Goal: Check status: Check status

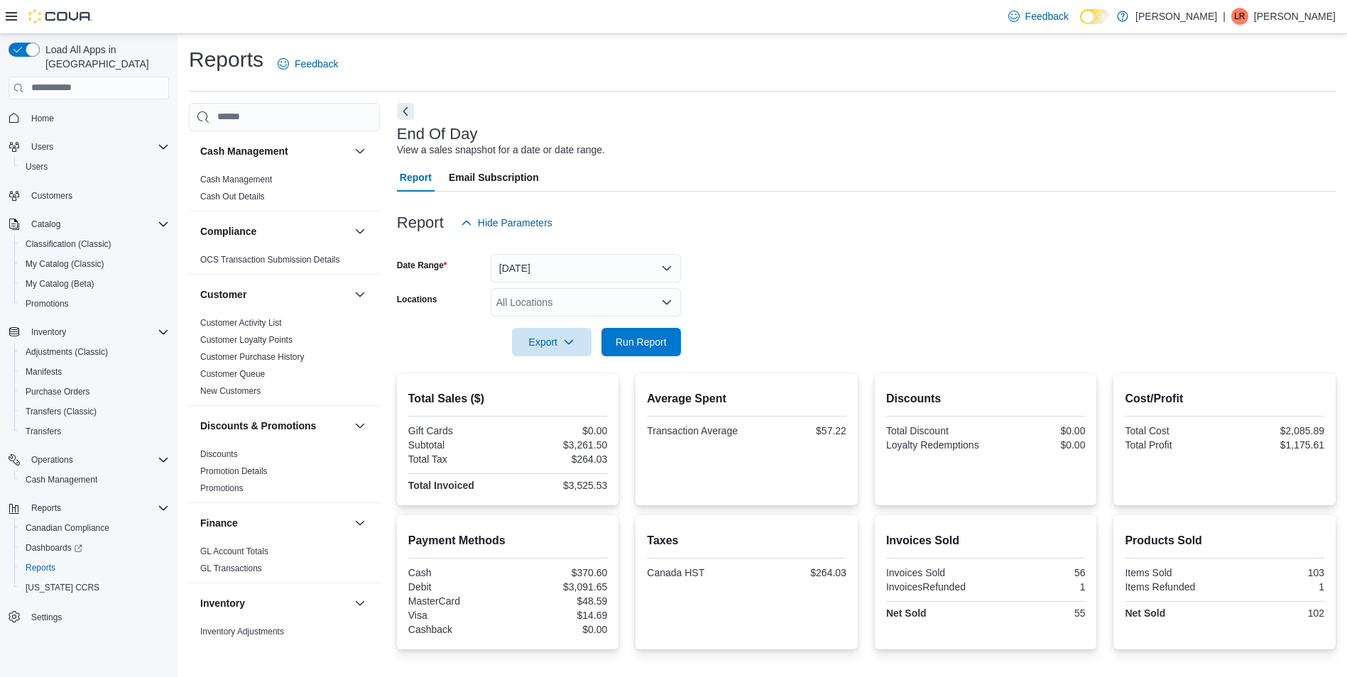
scroll to position [781, 0]
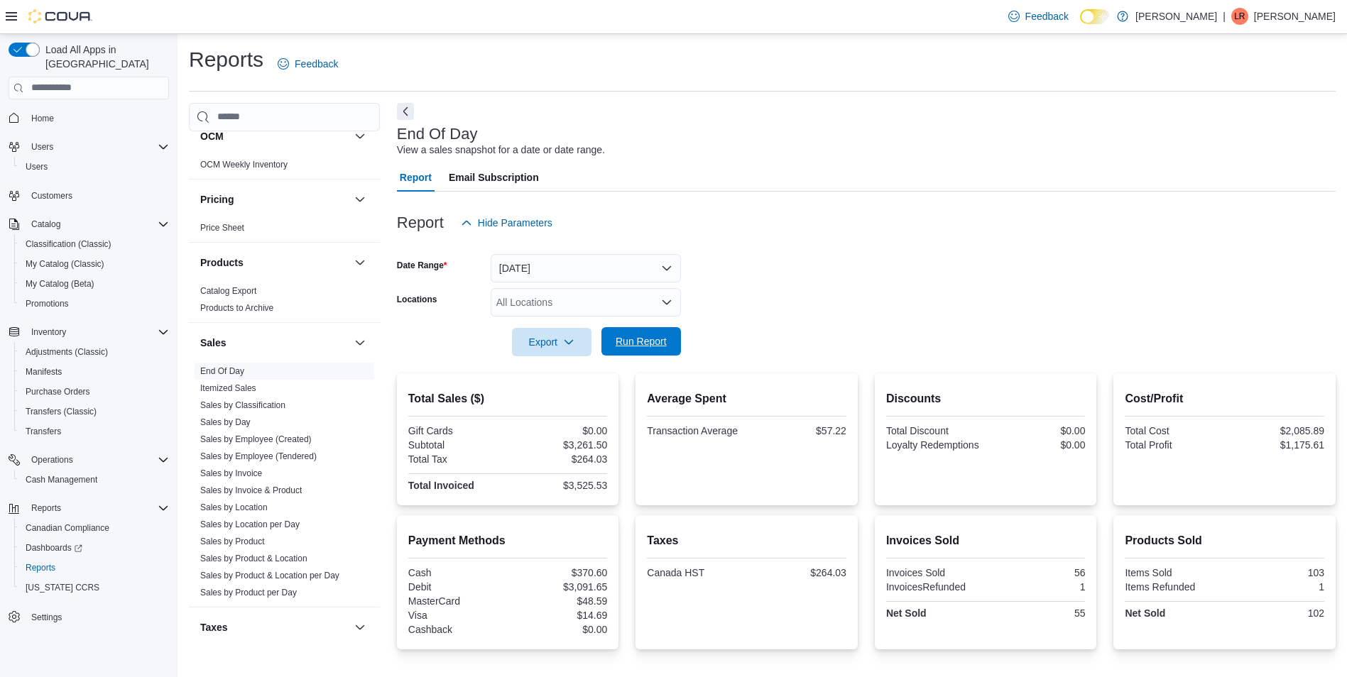
click at [640, 351] on span "Run Report" at bounding box center [641, 341] width 62 height 28
drag, startPoint x: 311, startPoint y: 437, endPoint x: 330, endPoint y: 460, distance: 29.3
click at [311, 437] on link "Sales by Employee (Created)" at bounding box center [255, 440] width 111 height 10
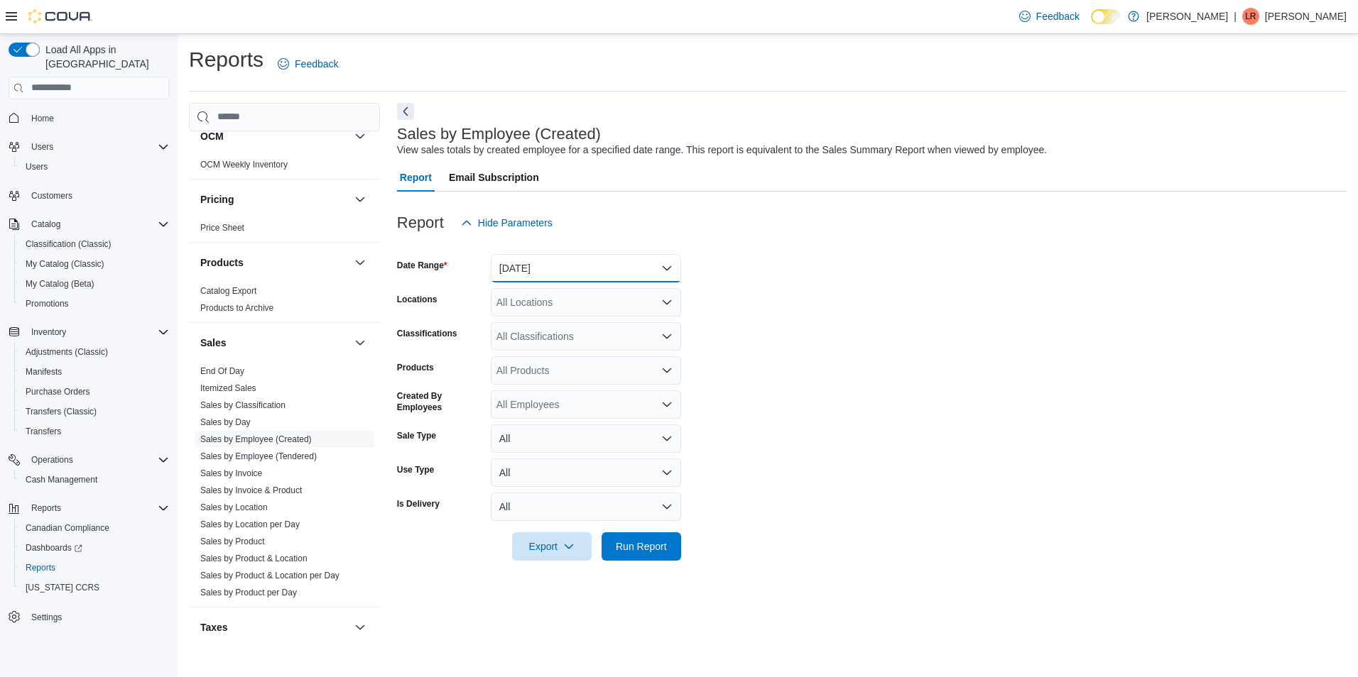
click at [668, 271] on button "[DATE]" at bounding box center [586, 268] width 190 height 28
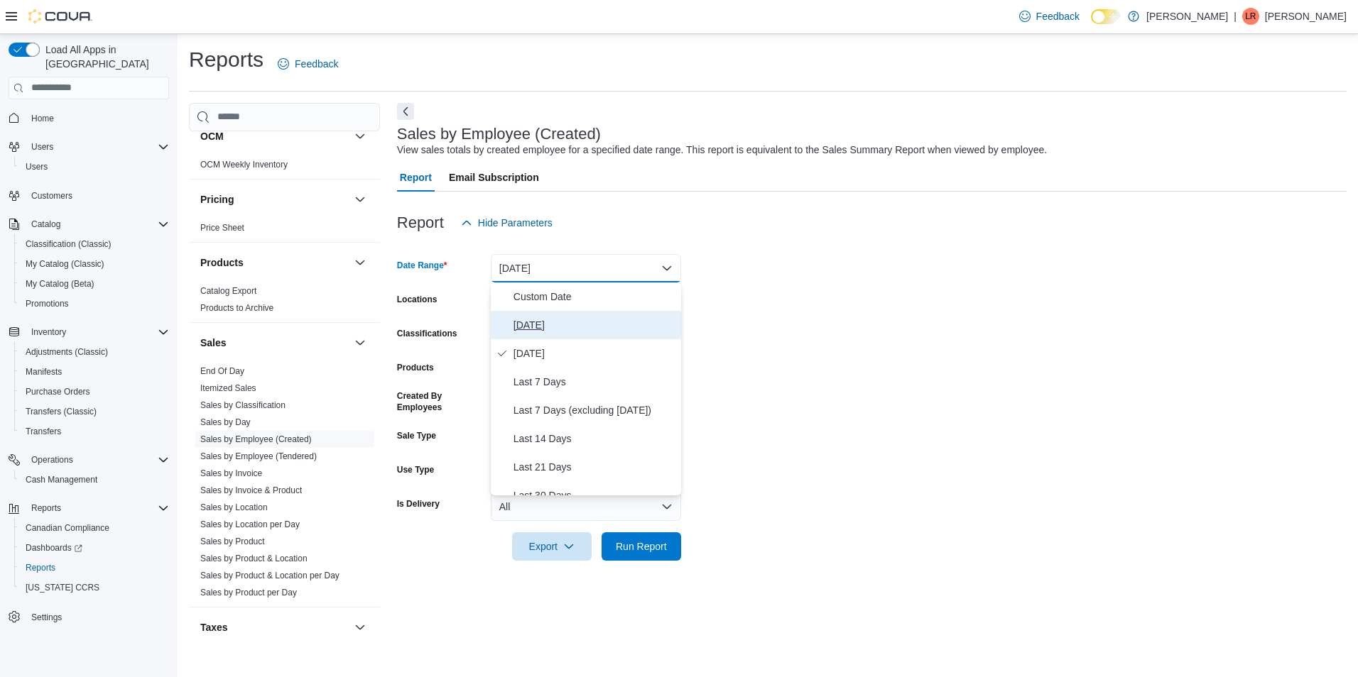
click at [534, 328] on span "[DATE]" at bounding box center [594, 325] width 162 height 17
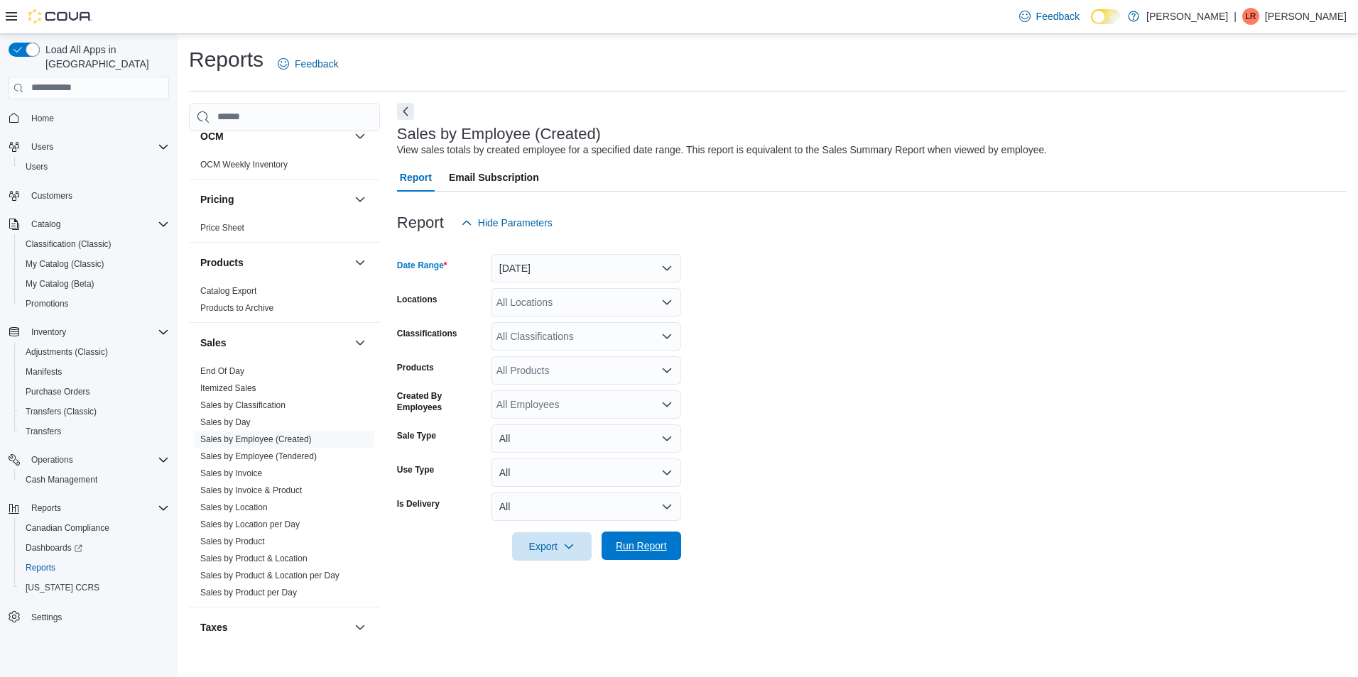
click at [647, 546] on span "Run Report" at bounding box center [641, 546] width 51 height 14
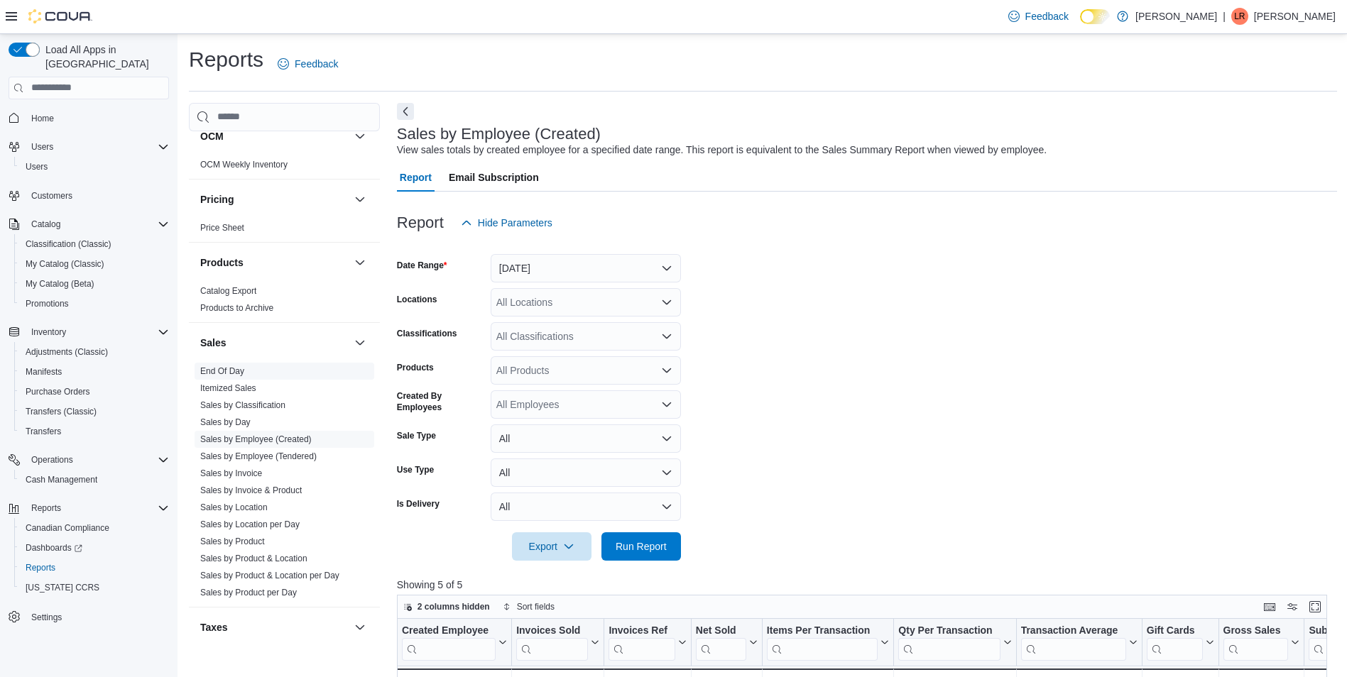
click at [239, 372] on link "End Of Day" at bounding box center [222, 371] width 44 height 10
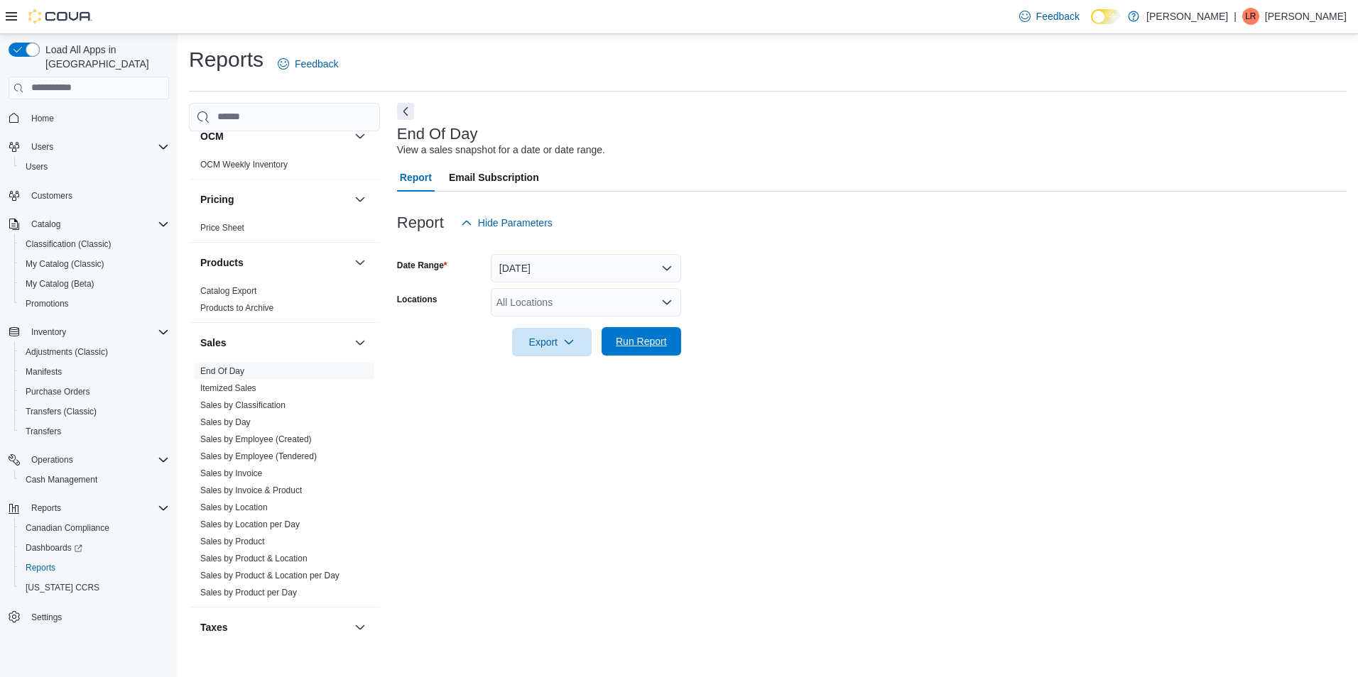
click at [653, 334] on span "Run Report" at bounding box center [641, 341] width 62 height 28
